Goal: Navigation & Orientation: Understand site structure

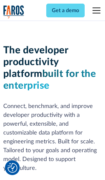
scroll to position [99, 0]
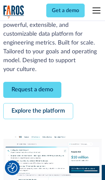
click at [32, 90] on link "Request a demo" at bounding box center [32, 90] width 58 height 16
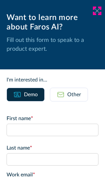
click at [97, 11] on icon at bounding box center [96, 10] width 5 height 5
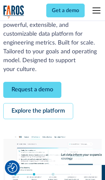
scroll to position [120, 0]
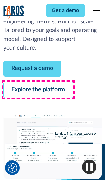
click at [38, 90] on link "Explore the platform" at bounding box center [38, 90] width 70 height 16
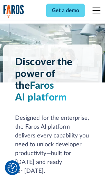
scroll to position [4914, 0]
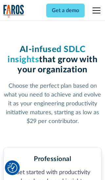
scroll to position [1016, 0]
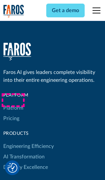
click at [13, 103] on link "Platform" at bounding box center [13, 108] width 20 height 10
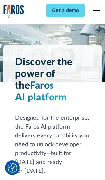
scroll to position [5124, 0]
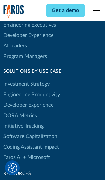
click at [20, 110] on link "DORA Metrics" at bounding box center [20, 115] width 34 height 10
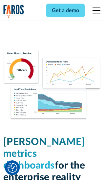
scroll to position [2865, 0]
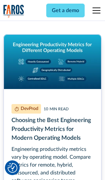
scroll to position [2965, 0]
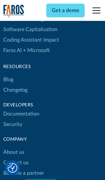
click at [15, 90] on link "Changelog" at bounding box center [15, 90] width 24 height 10
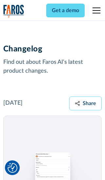
scroll to position [7900, 0]
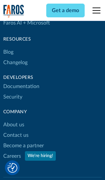
click at [13, 119] on link "About us" at bounding box center [13, 124] width 21 height 10
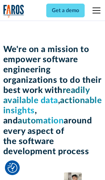
scroll to position [2257, 0]
